Goal: Task Accomplishment & Management: Manage account settings

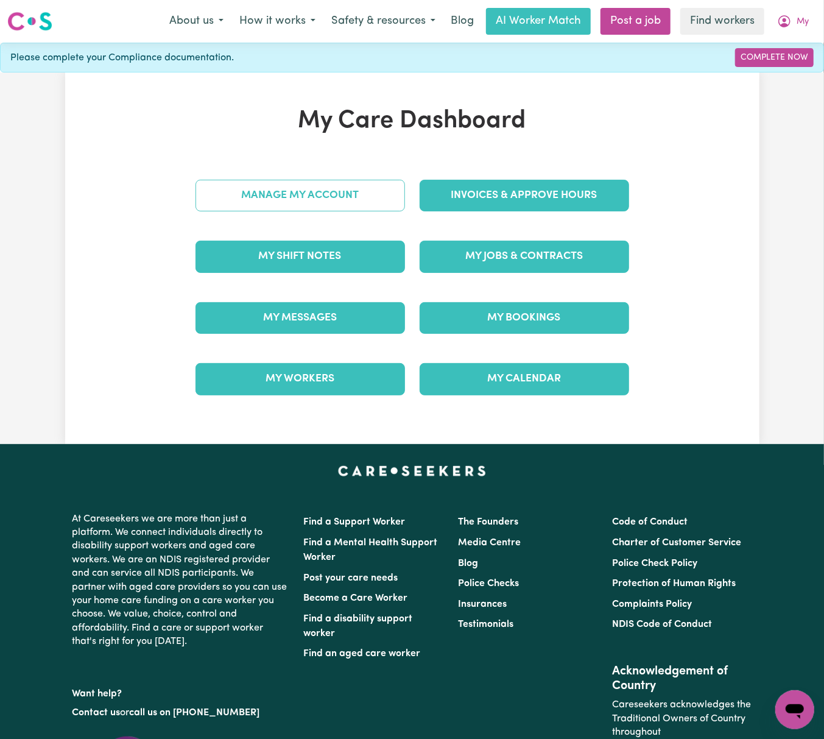
click at [388, 193] on link "Manage My Account" at bounding box center [301, 196] width 210 height 32
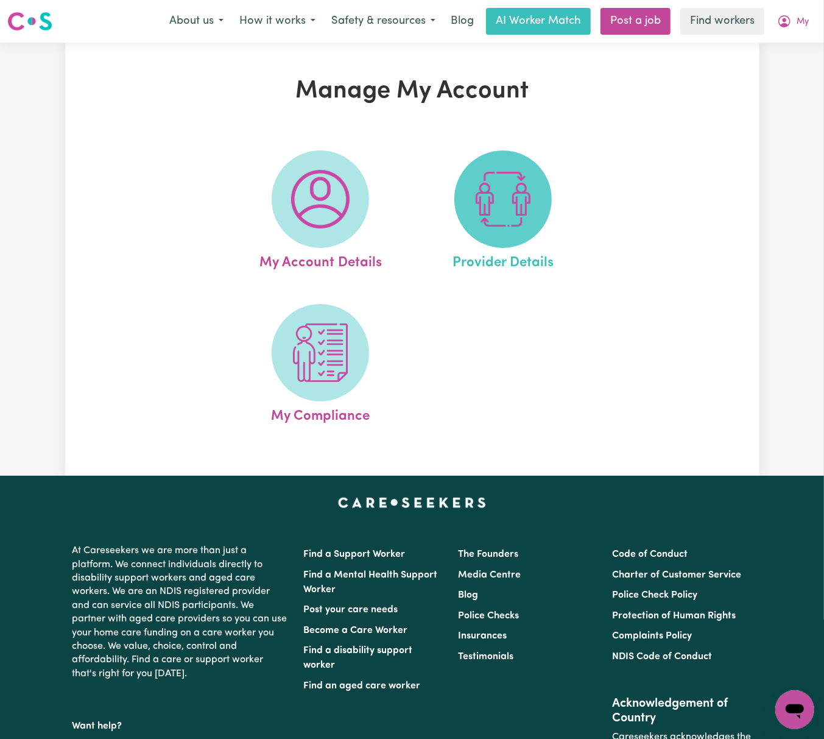
click at [512, 214] on img at bounding box center [503, 199] width 58 height 58
select select "AGED_HOME_CARE"
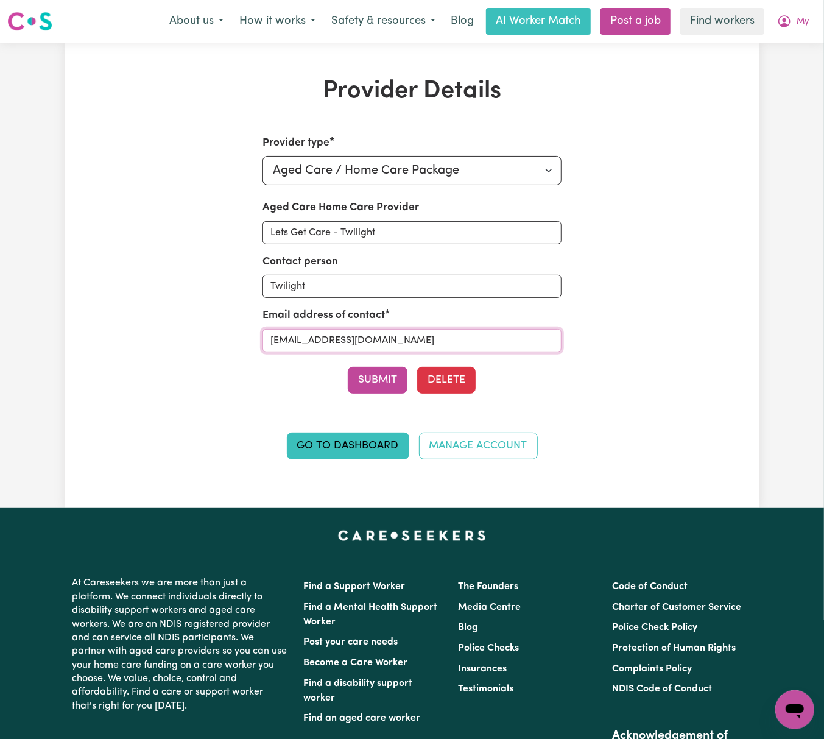
click at [445, 342] on input "[EMAIL_ADDRESS][DOMAIN_NAME]" at bounding box center [412, 340] width 299 height 23
click at [806, 27] on span "My" at bounding box center [803, 21] width 12 height 13
click at [806, 46] on link "My Dashboard" at bounding box center [768, 47] width 96 height 23
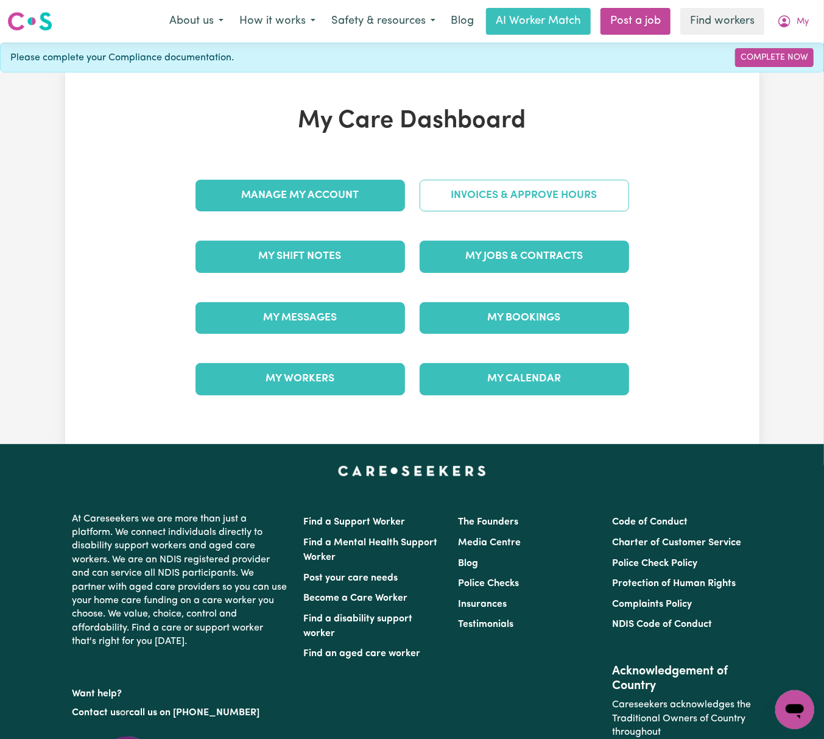
click at [527, 191] on link "Invoices & Approve Hours" at bounding box center [525, 196] width 210 height 32
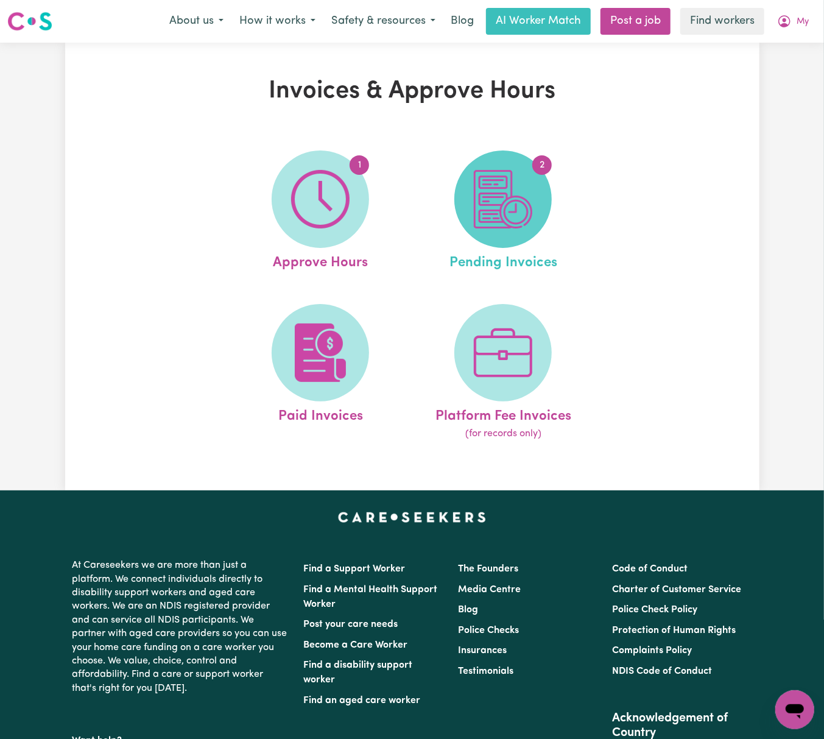
click at [508, 210] on img at bounding box center [503, 199] width 58 height 58
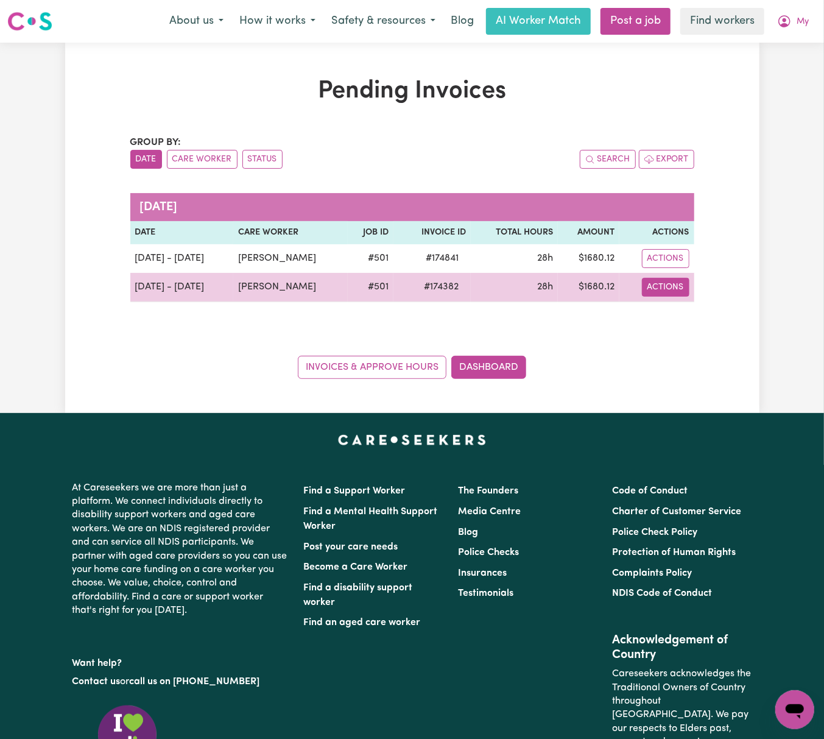
click at [675, 283] on button "Actions" at bounding box center [666, 287] width 48 height 19
click at [692, 303] on div "Download Invoice Make Payment Paid via EFT" at bounding box center [701, 340] width 113 height 84
click at [690, 311] on link "Download Invoice" at bounding box center [701, 315] width 112 height 24
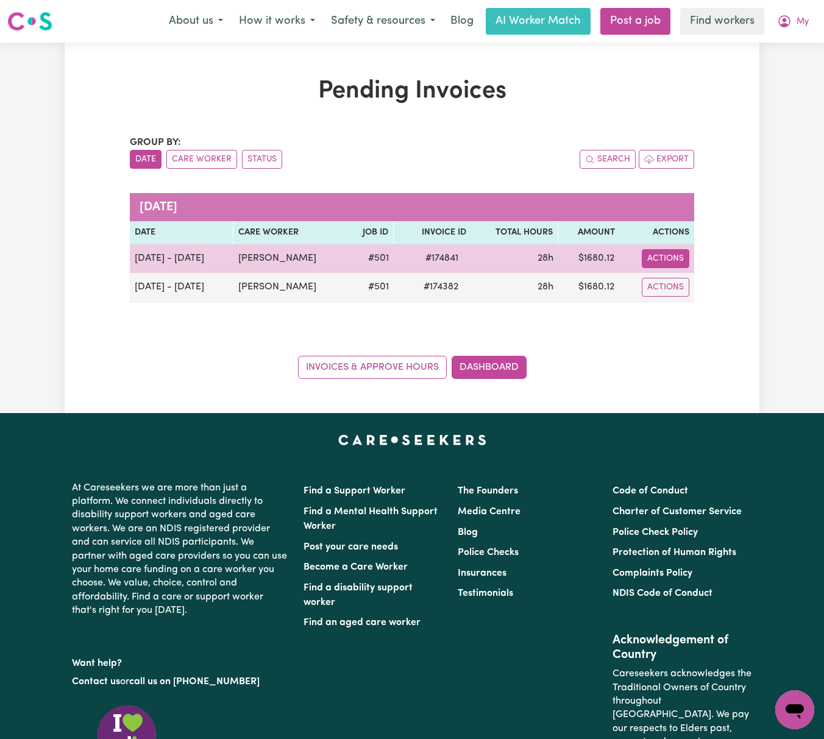
click at [681, 252] on button "Actions" at bounding box center [666, 258] width 48 height 19
click at [690, 278] on link "Download Invoice" at bounding box center [701, 287] width 112 height 24
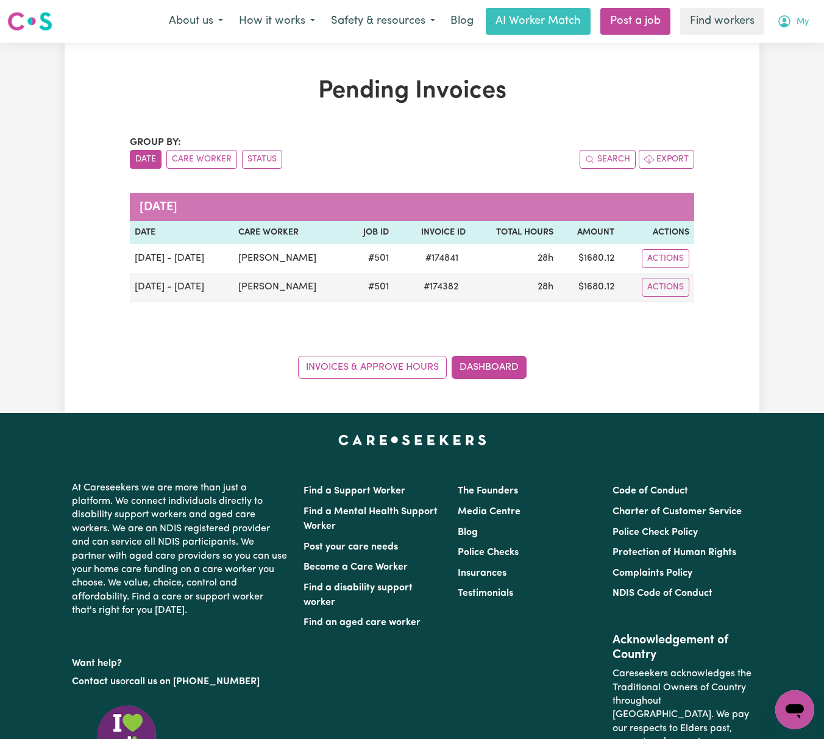
click at [806, 23] on span "My" at bounding box center [802, 21] width 12 height 13
click at [759, 72] on link "Logout" at bounding box center [768, 69] width 96 height 23
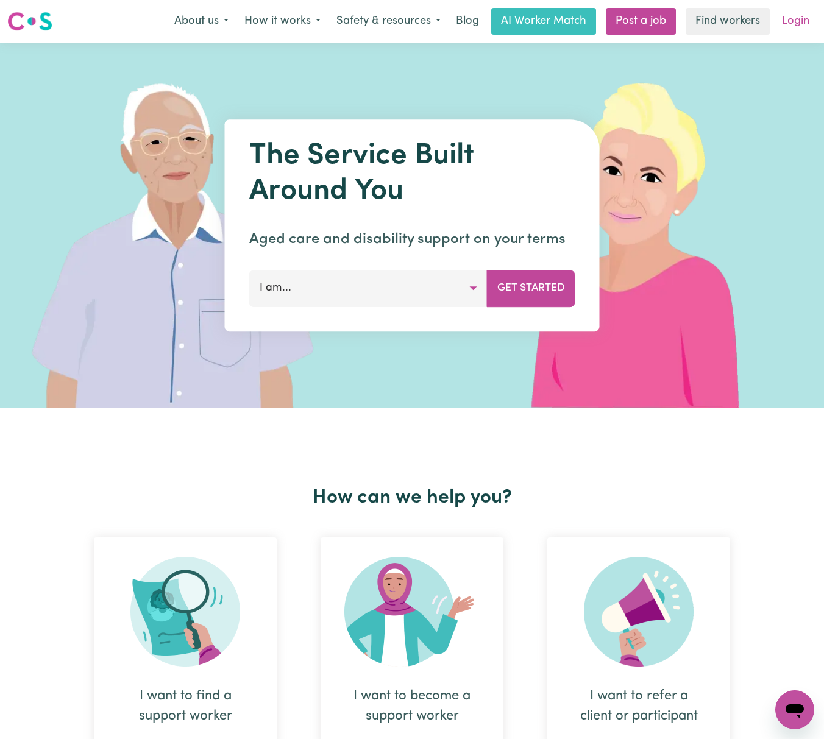
click at [805, 23] on link "Login" at bounding box center [795, 21] width 42 height 27
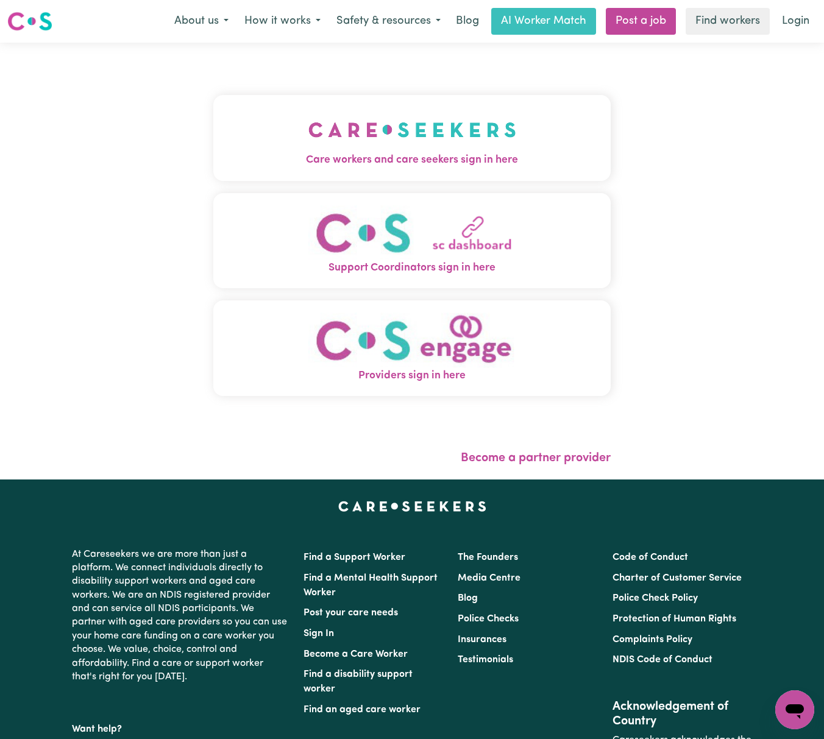
click at [427, 144] on img "Care workers and care seekers sign in here" at bounding box center [412, 129] width 208 height 45
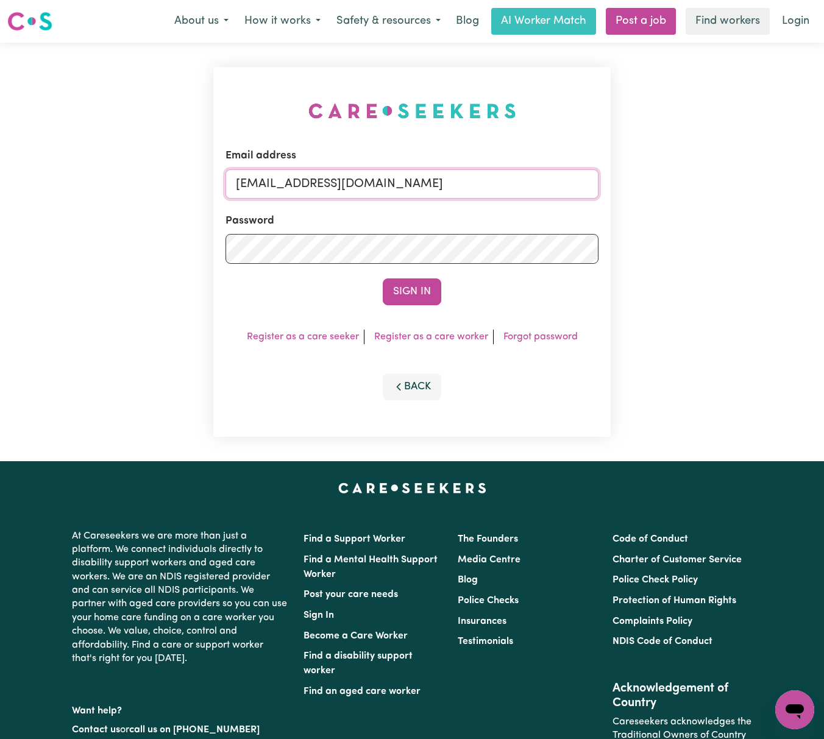
drag, startPoint x: 318, startPoint y: 185, endPoint x: 325, endPoint y: 189, distance: 8.2
click at [318, 185] on input "[EMAIL_ADDRESS][DOMAIN_NAME]" at bounding box center [411, 183] width 373 height 29
drag, startPoint x: 300, startPoint y: 179, endPoint x: 618, endPoint y: 183, distance: 317.5
click at [618, 183] on div "Email address [EMAIL_ADDRESS][DOMAIN_NAME] Password Sign In Register as a care …" at bounding box center [412, 252] width 824 height 419
type input "[EMAIL_ADDRESS][DOMAIN_NAME]"
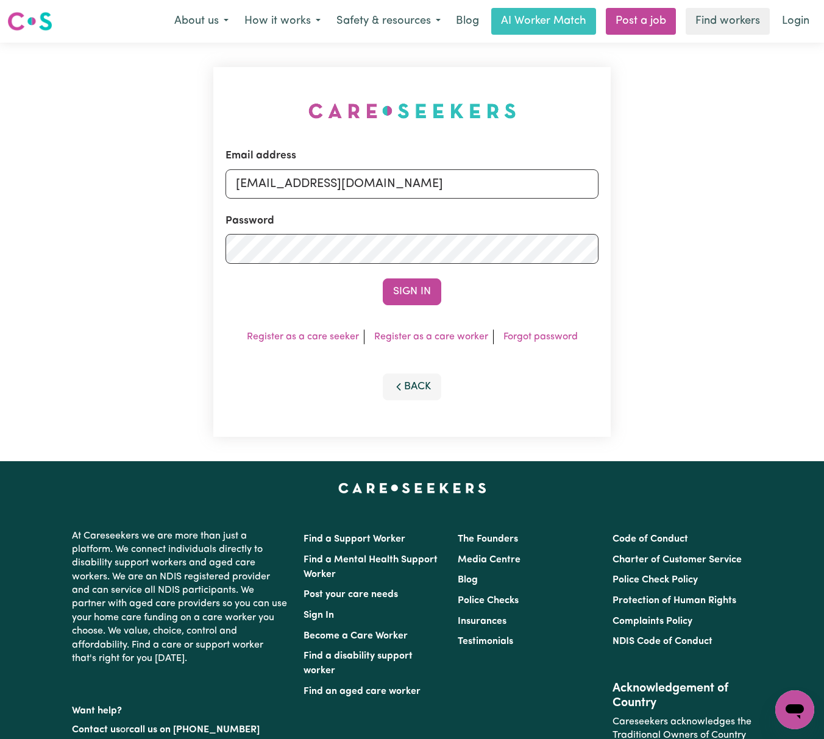
click at [383, 278] on button "Sign In" at bounding box center [412, 291] width 58 height 27
